Goal: Transaction & Acquisition: Book appointment/travel/reservation

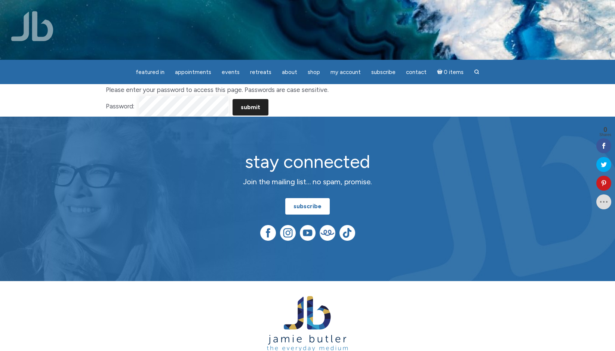
click at [247, 106] on input "Submit" at bounding box center [251, 107] width 36 height 16
click at [251, 107] on input "Submit" at bounding box center [251, 107] width 36 height 16
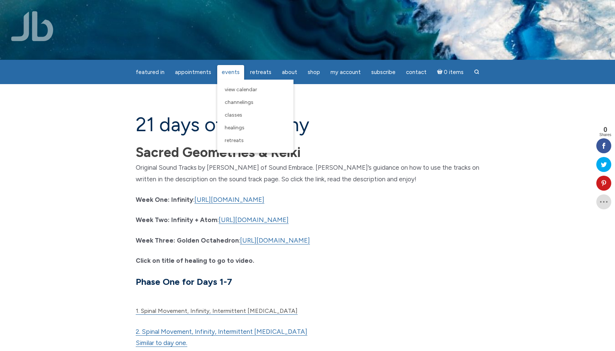
click at [227, 73] on span "Events" at bounding box center [231, 72] width 18 height 7
click at [242, 139] on span "Retreats" at bounding box center [234, 140] width 19 height 6
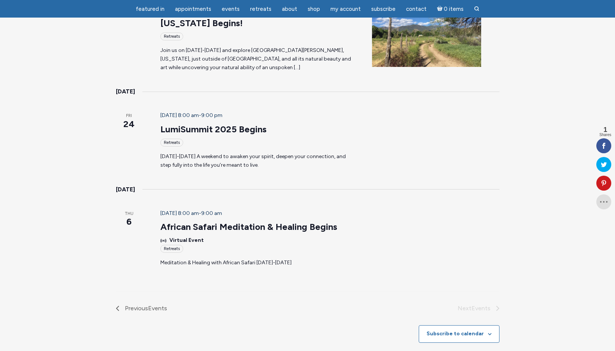
scroll to position [83, 0]
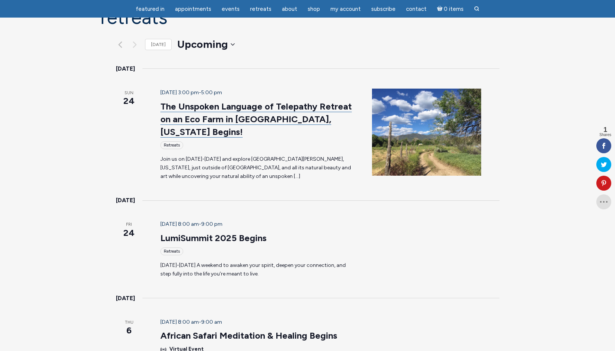
click at [275, 101] on link "The Unspoken Language of Telepathy Retreat on an Eco Farm in Taos, New Mexico B…" at bounding box center [256, 119] width 192 height 37
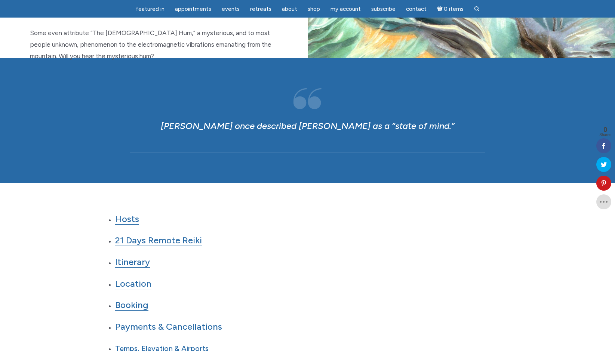
scroll to position [821, 0]
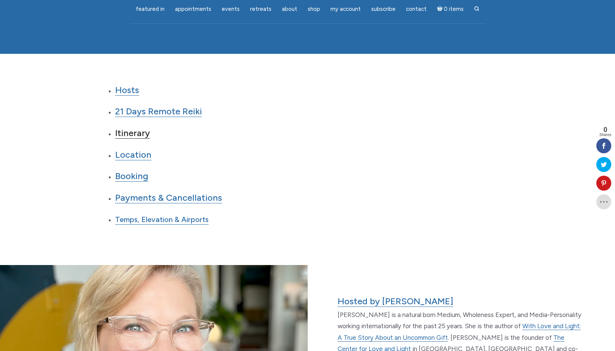
click at [122, 128] on link "Itinerary" at bounding box center [132, 133] width 35 height 11
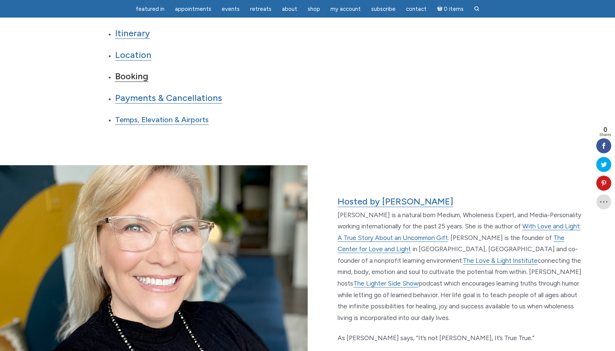
scroll to position [912, 0]
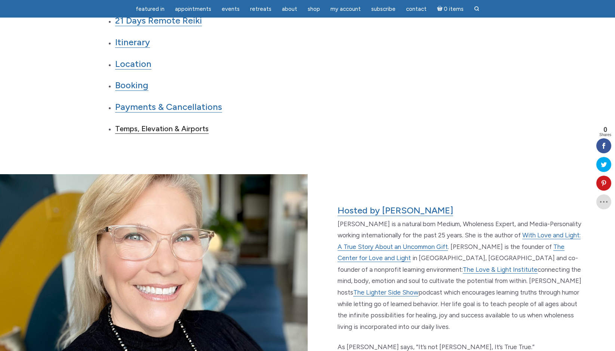
click at [155, 124] on span "Temps, Elevation & Airports" at bounding box center [162, 128] width 94 height 9
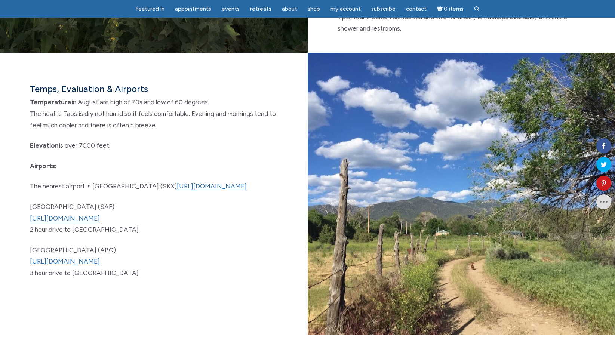
scroll to position [4060, 0]
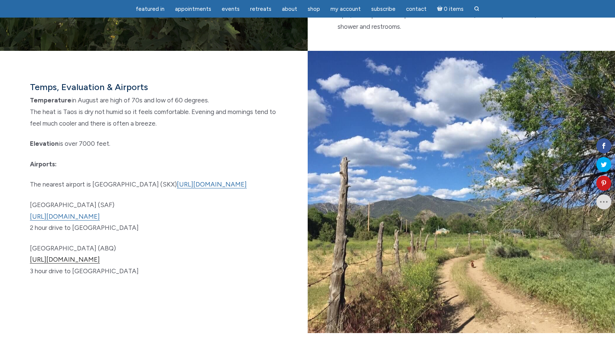
click at [100, 256] on link "[URL][DOMAIN_NAME]" at bounding box center [65, 260] width 70 height 8
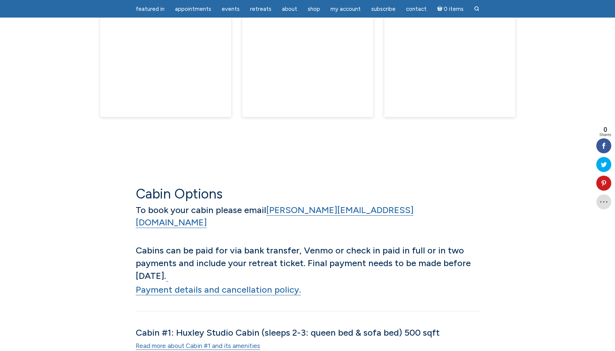
scroll to position [4316, 0]
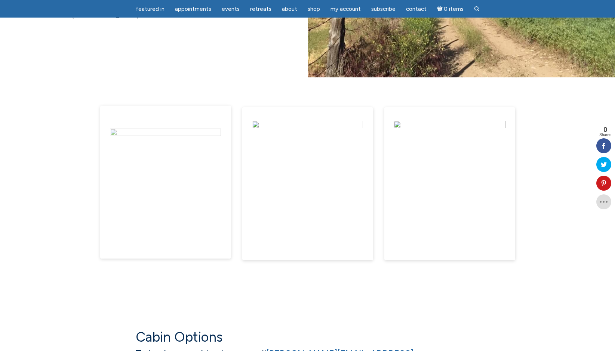
click at [193, 168] on img "main" at bounding box center [165, 185] width 111 height 112
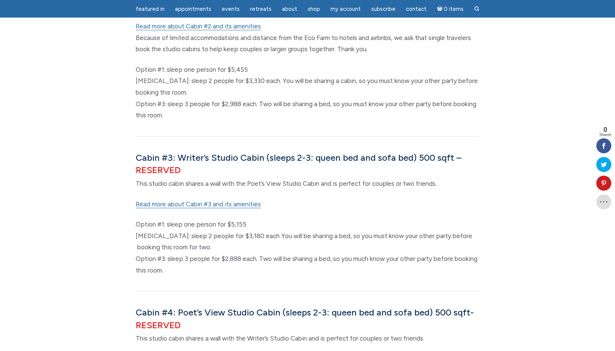
scroll to position [5065, 0]
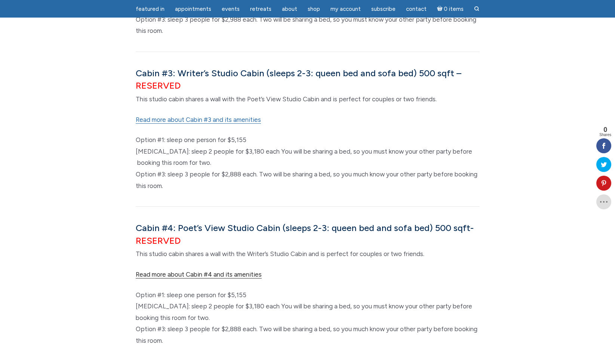
click at [223, 271] on link "Read more about Cabin #4 and its amenities" at bounding box center [199, 275] width 126 height 8
